Goal: Complete application form: Complete application form

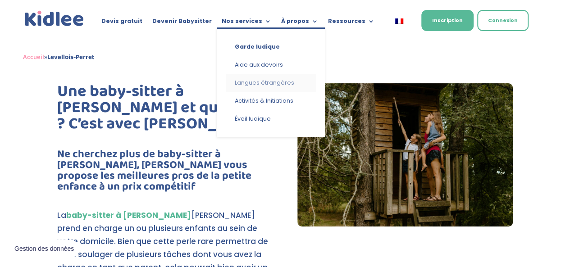
click at [246, 81] on link "Langues étrangères" at bounding box center [271, 83] width 90 height 18
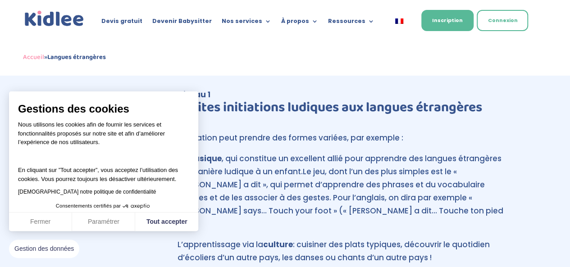
scroll to position [496, 0]
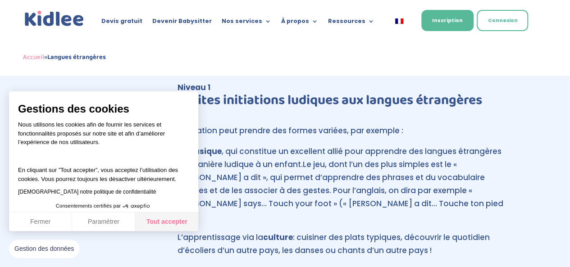
click at [168, 225] on button "Tout accepter" at bounding box center [166, 222] width 63 height 19
checkbox input "true"
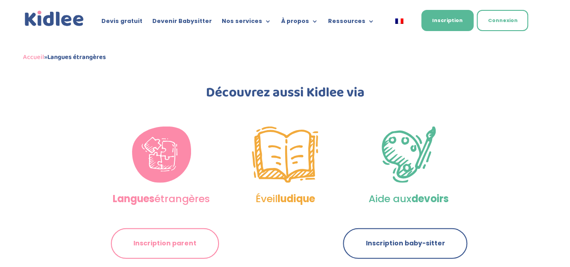
scroll to position [1352, 0]
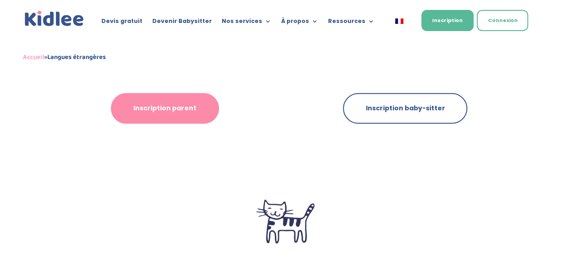
click at [164, 98] on link "Inscription parent" at bounding box center [165, 108] width 108 height 31
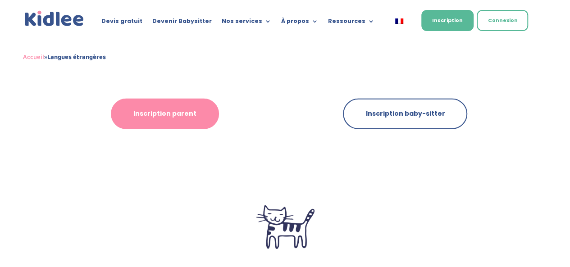
scroll to position [1341, 0]
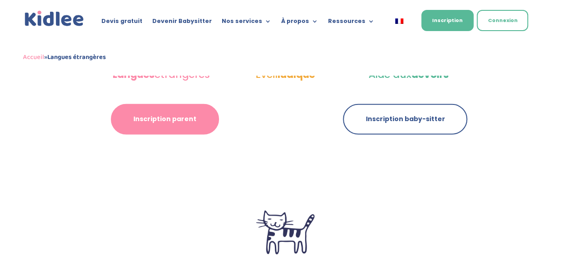
click at [151, 104] on link "Inscription parent" at bounding box center [165, 119] width 108 height 31
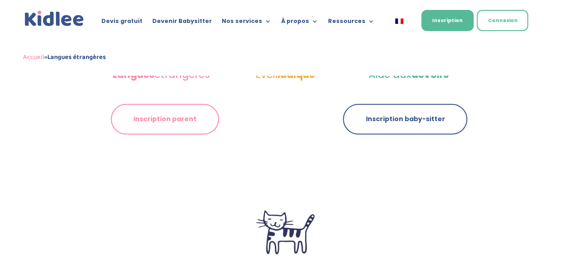
scroll to position [1336, 0]
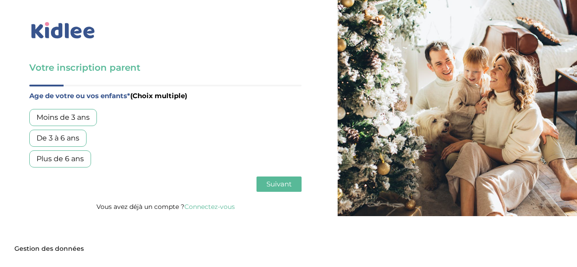
click at [51, 139] on div "De 3 à 6 ans" at bounding box center [57, 138] width 57 height 17
click at [276, 186] on span "Suivant" at bounding box center [278, 184] width 25 height 9
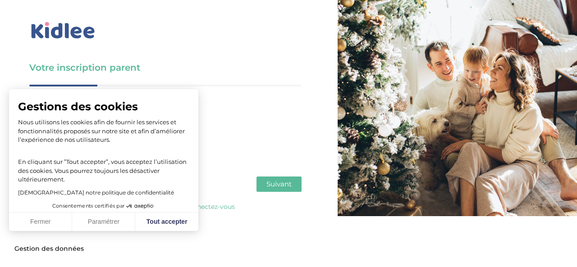
click at [61, 122] on p "Nous utilisons les cookies afin de fournir les services et fonctionnalités prop…" at bounding box center [103, 131] width 171 height 27
click at [189, 222] on button "Tout accepter" at bounding box center [166, 222] width 63 height 19
checkbox input "true"
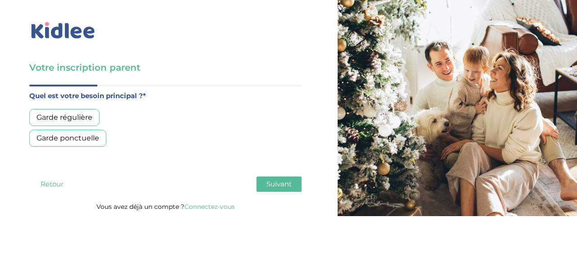
click at [56, 112] on div "Garde régulière" at bounding box center [64, 117] width 70 height 17
click at [296, 184] on button "Suivant" at bounding box center [278, 184] width 45 height 15
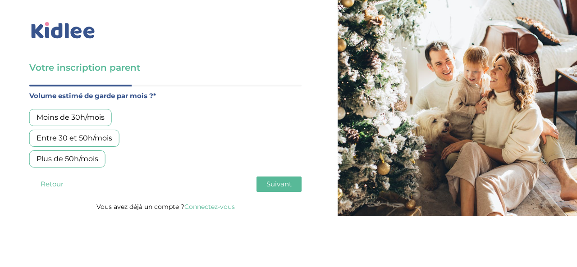
click at [85, 121] on div "Moins de 30h/mois" at bounding box center [70, 117] width 82 height 17
click at [292, 183] on button "Suivant" at bounding box center [278, 184] width 45 height 15
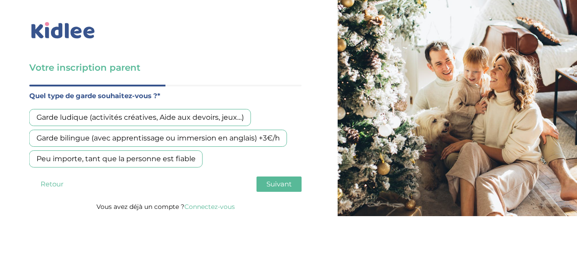
click at [55, 138] on div "Garde bilingue (avec apprentissage ou immersion en anglais) +3€/h" at bounding box center [158, 138] width 258 height 17
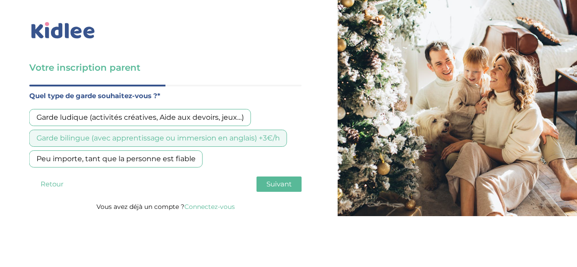
click at [282, 184] on span "Suivant" at bounding box center [278, 184] width 25 height 9
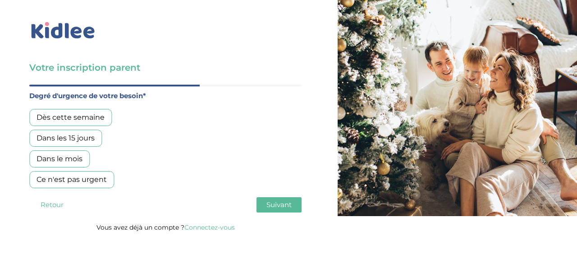
click at [70, 162] on div "Dans le mois" at bounding box center [59, 159] width 60 height 17
click at [264, 204] on button "Suivant" at bounding box center [278, 204] width 45 height 15
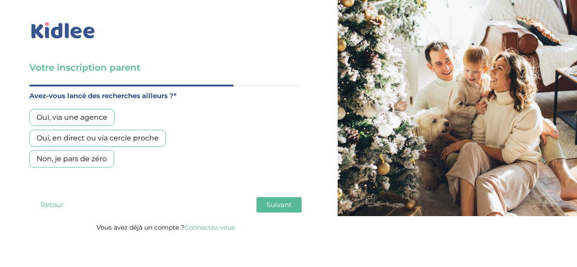
click at [71, 113] on div "Oui, via une agence" at bounding box center [71, 117] width 85 height 17
click at [293, 208] on button "Suivant" at bounding box center [278, 204] width 45 height 15
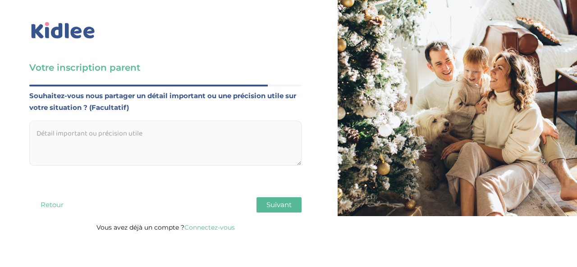
click at [272, 207] on span "Suivant" at bounding box center [278, 205] width 25 height 9
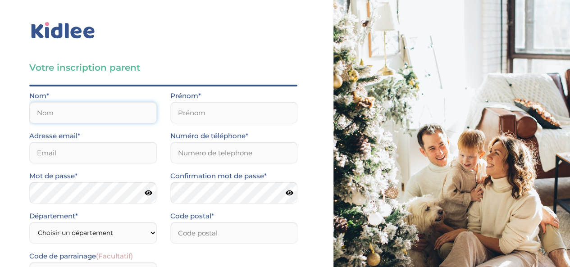
click at [89, 123] on input "text" at bounding box center [93, 113] width 128 height 22
drag, startPoint x: 90, startPoint y: 116, endPoint x: 18, endPoint y: 112, distance: 72.2
click at [18, 112] on div "Votre inscription parent Avant de poursuivre veuillez vérifier que tous les cha…" at bounding box center [163, 195] width 340 height 391
type input "D'Ambrosio"
click at [233, 119] on input "text" at bounding box center [234, 113] width 128 height 22
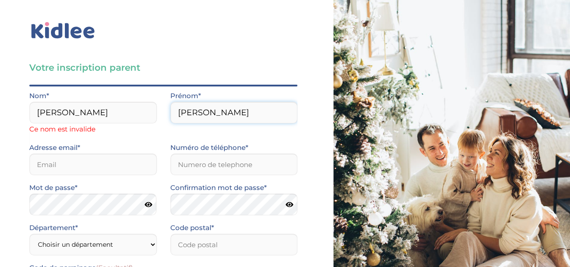
type input "Sophie"
click at [47, 114] on input "D'Ambrosio" at bounding box center [93, 113] width 128 height 22
type input "D Ambrosio"
click at [60, 159] on input "email" at bounding box center [93, 165] width 128 height 22
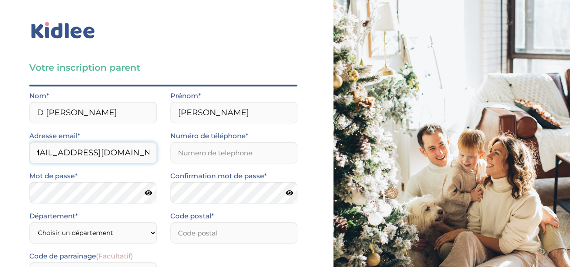
scroll to position [0, 22]
type input "sophie.dambrosio86@gmail.com"
click at [224, 153] on input "Numéro de téléphone*" at bounding box center [234, 153] width 128 height 22
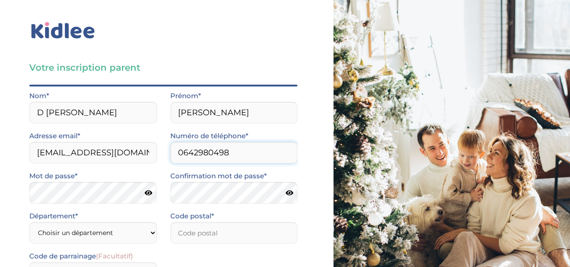
type input "0642980498"
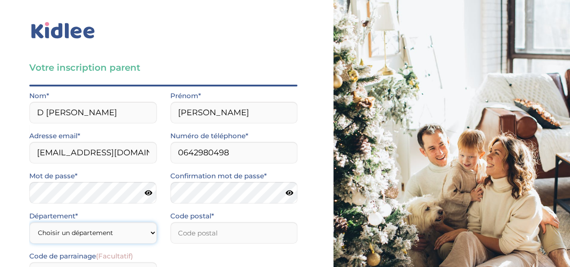
click at [103, 232] on select "Choisir un département Paris (75) Hauts-de-Seine (92) Yvelines (78) Val-de-Marn…" at bounding box center [93, 233] width 128 height 22
click at [59, 234] on select "Choisir un département Paris (75) Hauts-de-Seine (92) Yvelines (78) Val-de-Marn…" at bounding box center [93, 233] width 128 height 22
click at [56, 235] on select "Choisir un département Paris (75) Hauts-de-Seine (92) Yvelines (78) Val-de-Marn…" at bounding box center [93, 233] width 128 height 22
select select "92"
click at [29, 222] on select "Choisir un département Paris (75) Hauts-de-Seine (92) Yvelines (78) Val-de-Marn…" at bounding box center [93, 233] width 128 height 22
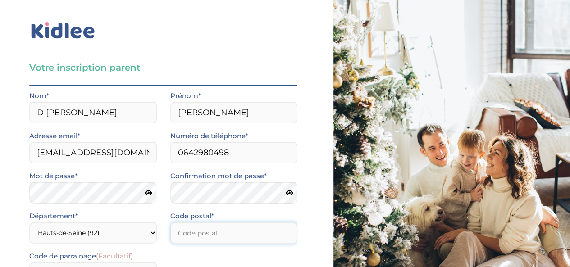
click at [189, 236] on input "number" at bounding box center [234, 233] width 128 height 22
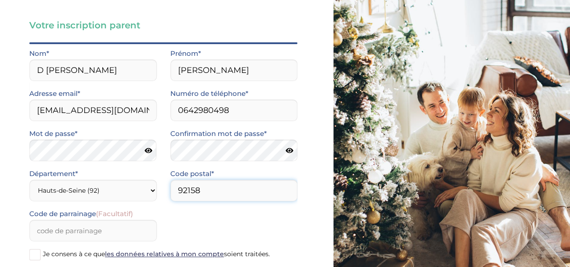
scroll to position [123, 0]
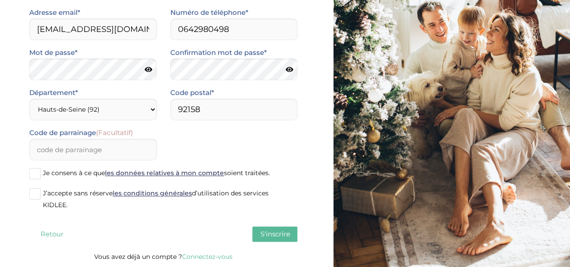
click at [39, 179] on span at bounding box center [34, 173] width 11 height 11
click at [0, 0] on input "Je consens à ce que les données relatives à mon compte soient traitées." at bounding box center [0, 0] width 0 height 0
click at [35, 195] on span at bounding box center [34, 193] width 11 height 11
click at [0, 0] on input "J’accepte sans réserve les conditions générales d’utilisation des services KIDL…" at bounding box center [0, 0] width 0 height 0
click at [33, 176] on span at bounding box center [34, 173] width 11 height 11
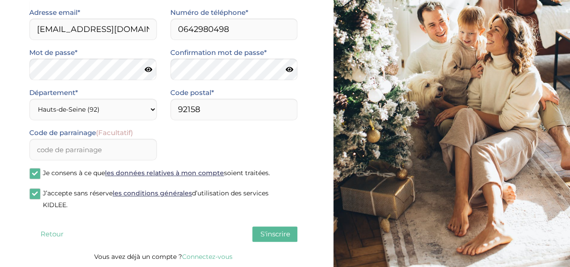
click at [0, 0] on input "Je consens à ce que les données relatives à mon compte soient traitées." at bounding box center [0, 0] width 0 height 0
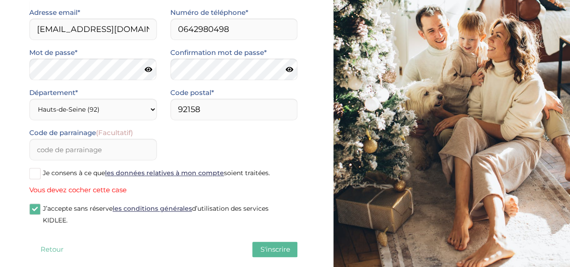
scroll to position [139, 0]
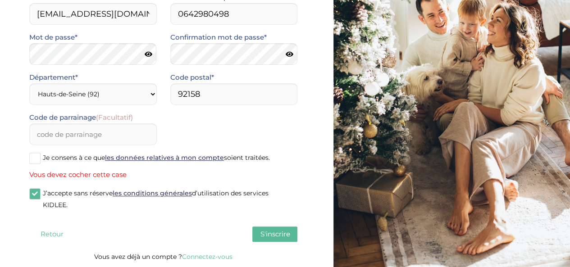
click at [34, 159] on span at bounding box center [34, 158] width 11 height 11
click at [0, 0] on input "Je consens à ce que les données relatives à mon compte soient traitées." at bounding box center [0, 0] width 0 height 0
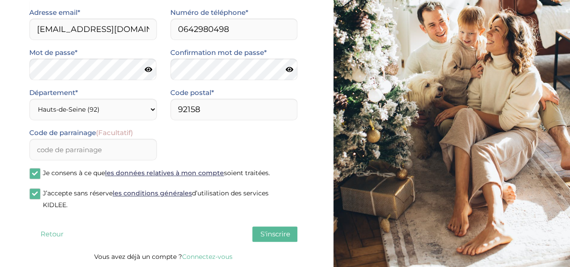
click at [269, 229] on button "S'inscrire" at bounding box center [274, 234] width 45 height 15
click at [219, 114] on input "92158" at bounding box center [234, 110] width 128 height 22
type input "92160"
click at [111, 150] on input "Code de parrainage (Facultatif)" at bounding box center [93, 150] width 128 height 22
click at [48, 233] on button "Retour" at bounding box center [51, 234] width 45 height 15
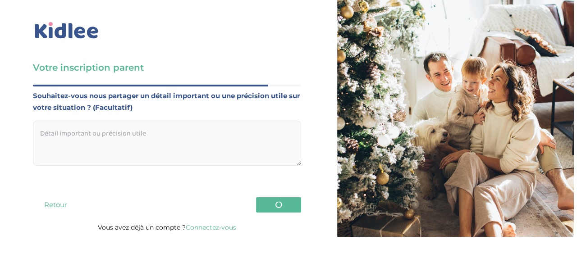
scroll to position [0, 0]
